Goal: Find specific page/section: Find specific page/section

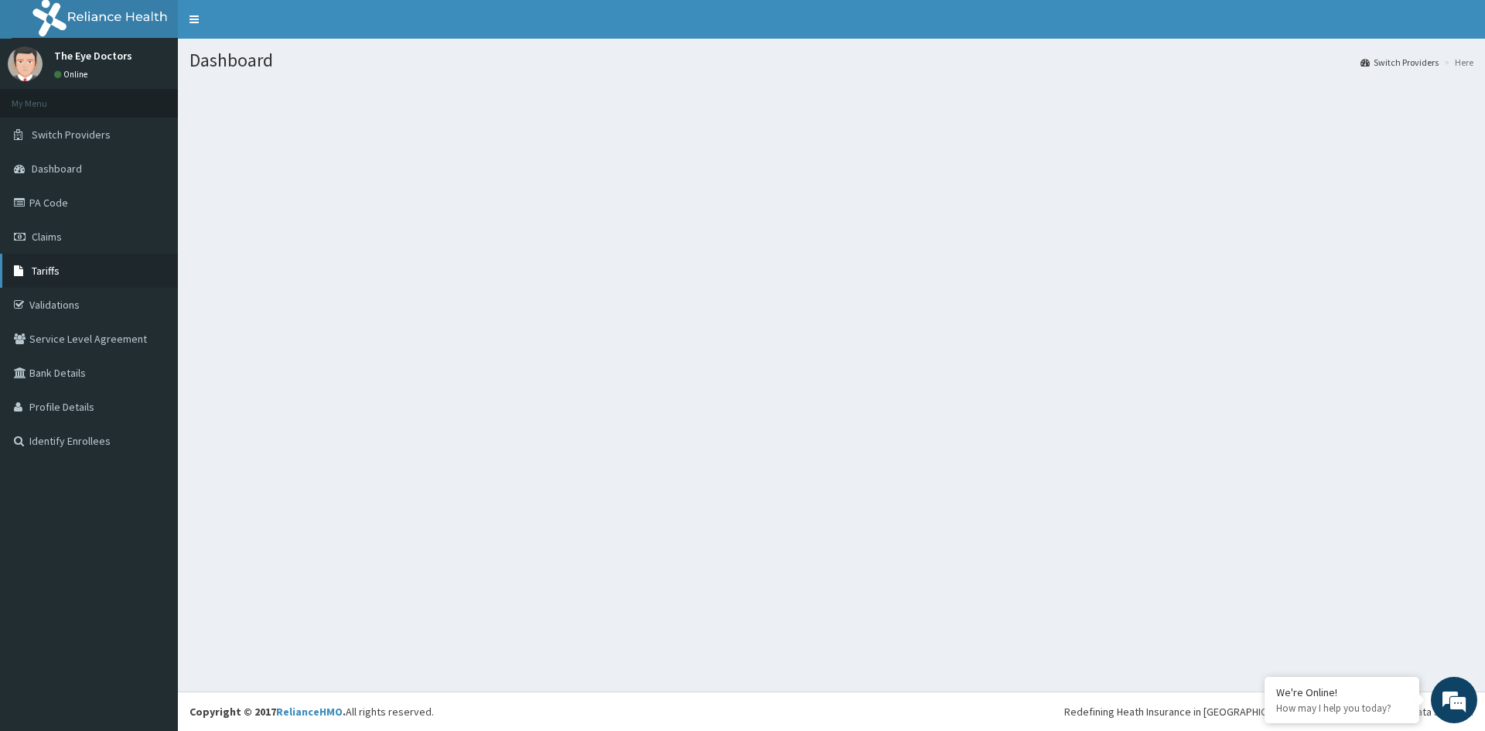
click at [87, 274] on link "Tariffs" at bounding box center [89, 271] width 178 height 34
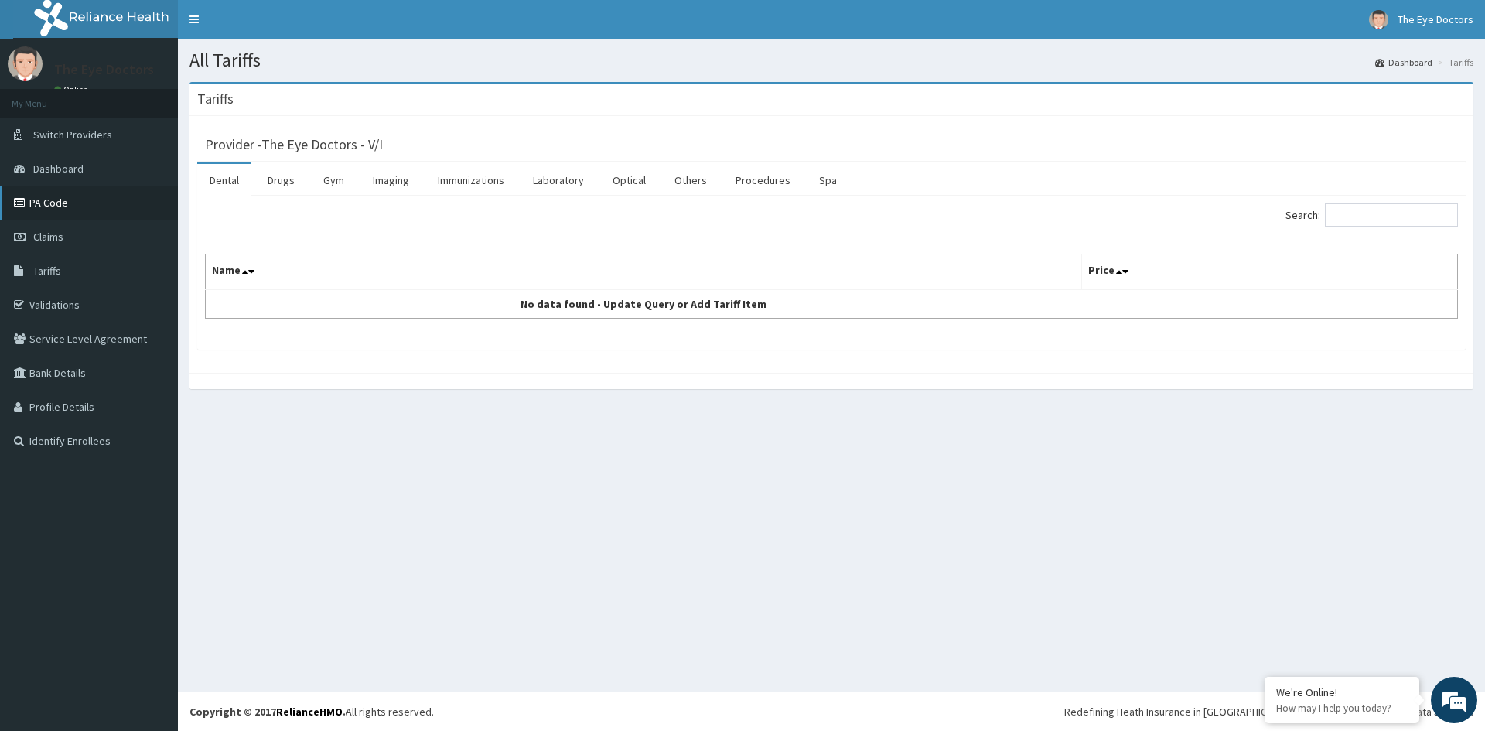
click at [63, 203] on link "PA Code" at bounding box center [89, 203] width 178 height 34
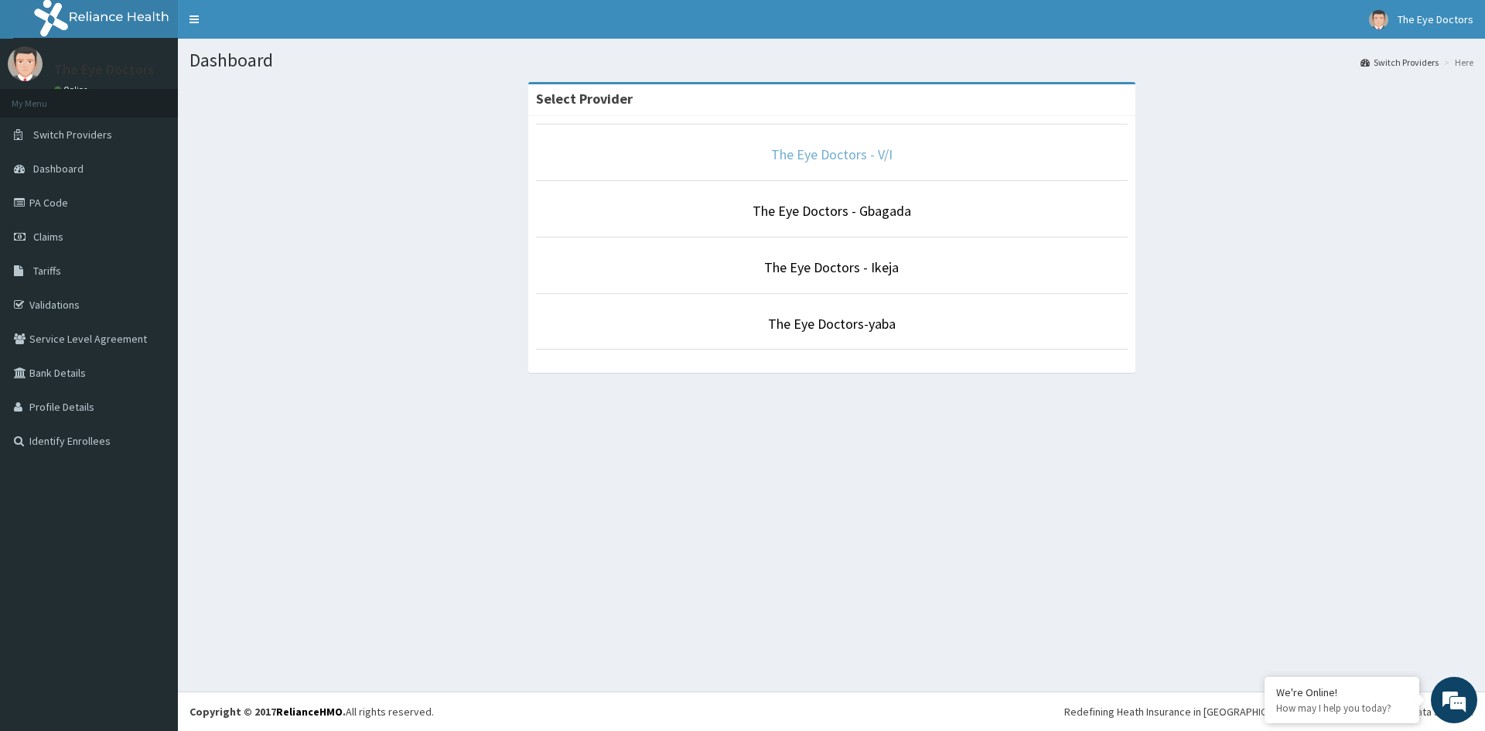
click at [844, 159] on link "The Eye Doctors - V/I" at bounding box center [831, 154] width 121 height 18
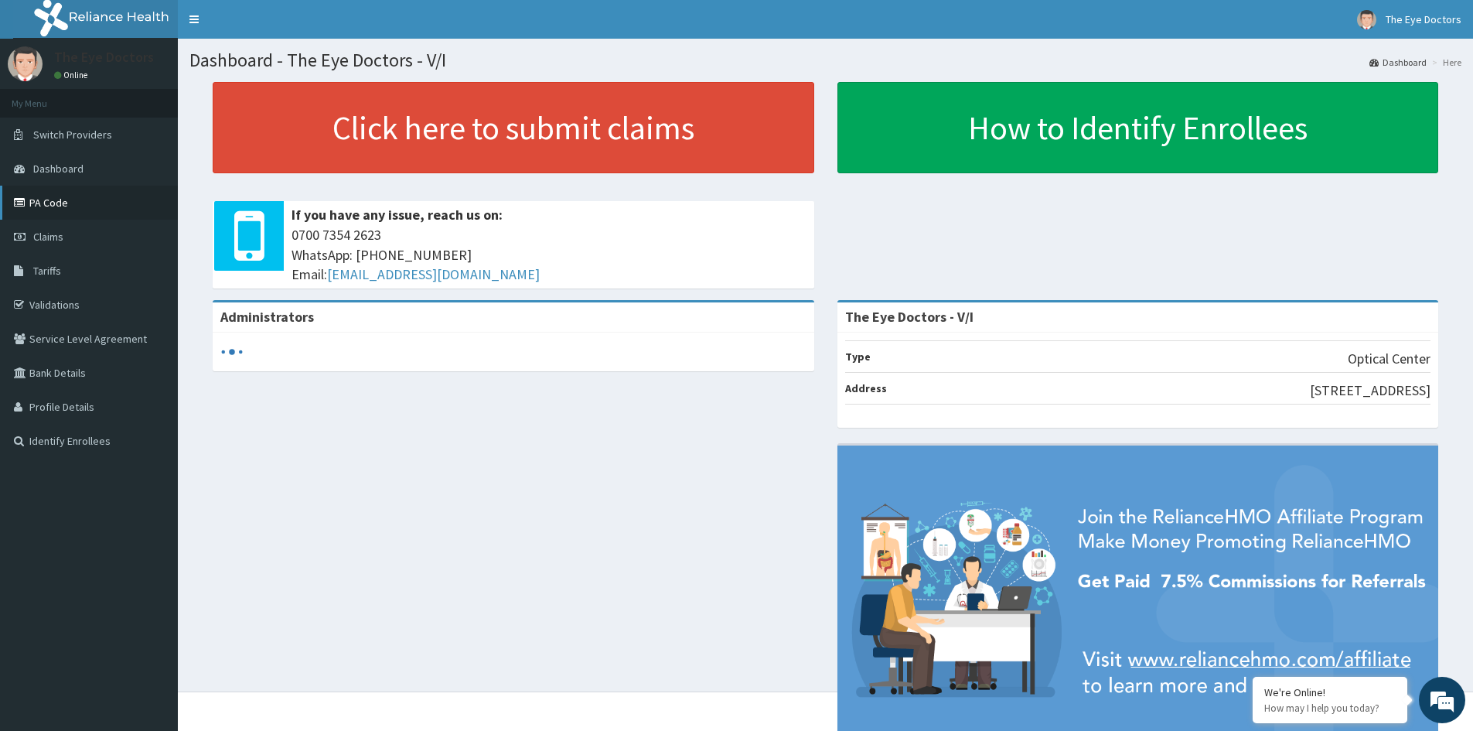
click at [77, 200] on link "PA Code" at bounding box center [89, 203] width 178 height 34
